Goal: Use online tool/utility: Utilize a website feature to perform a specific function

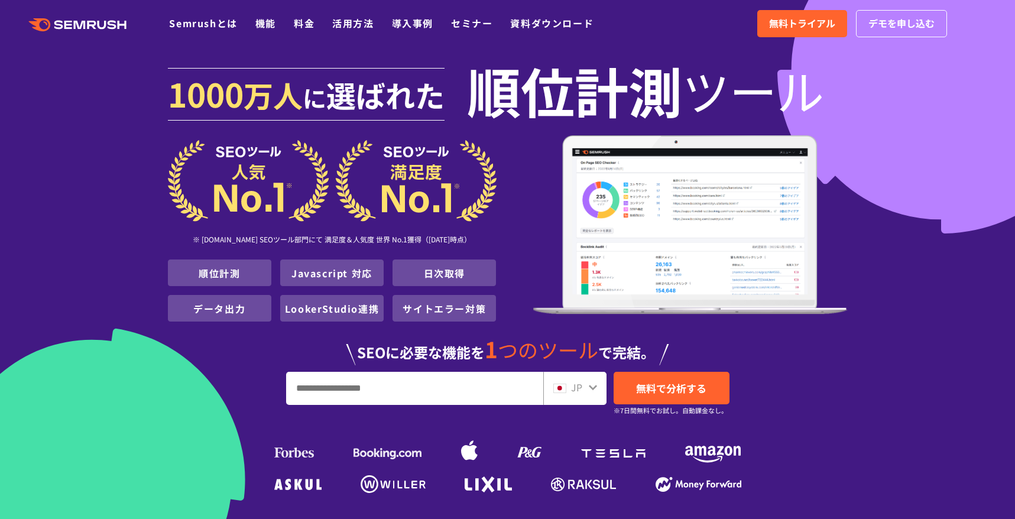
click at [330, 385] on input "URL、キーワードを入力してください" at bounding box center [415, 388] width 256 height 32
paste input "**********"
type input "**********"
click at [653, 390] on span "無料で分析する" at bounding box center [671, 388] width 70 height 15
